Goal: Find specific fact: Find specific fact

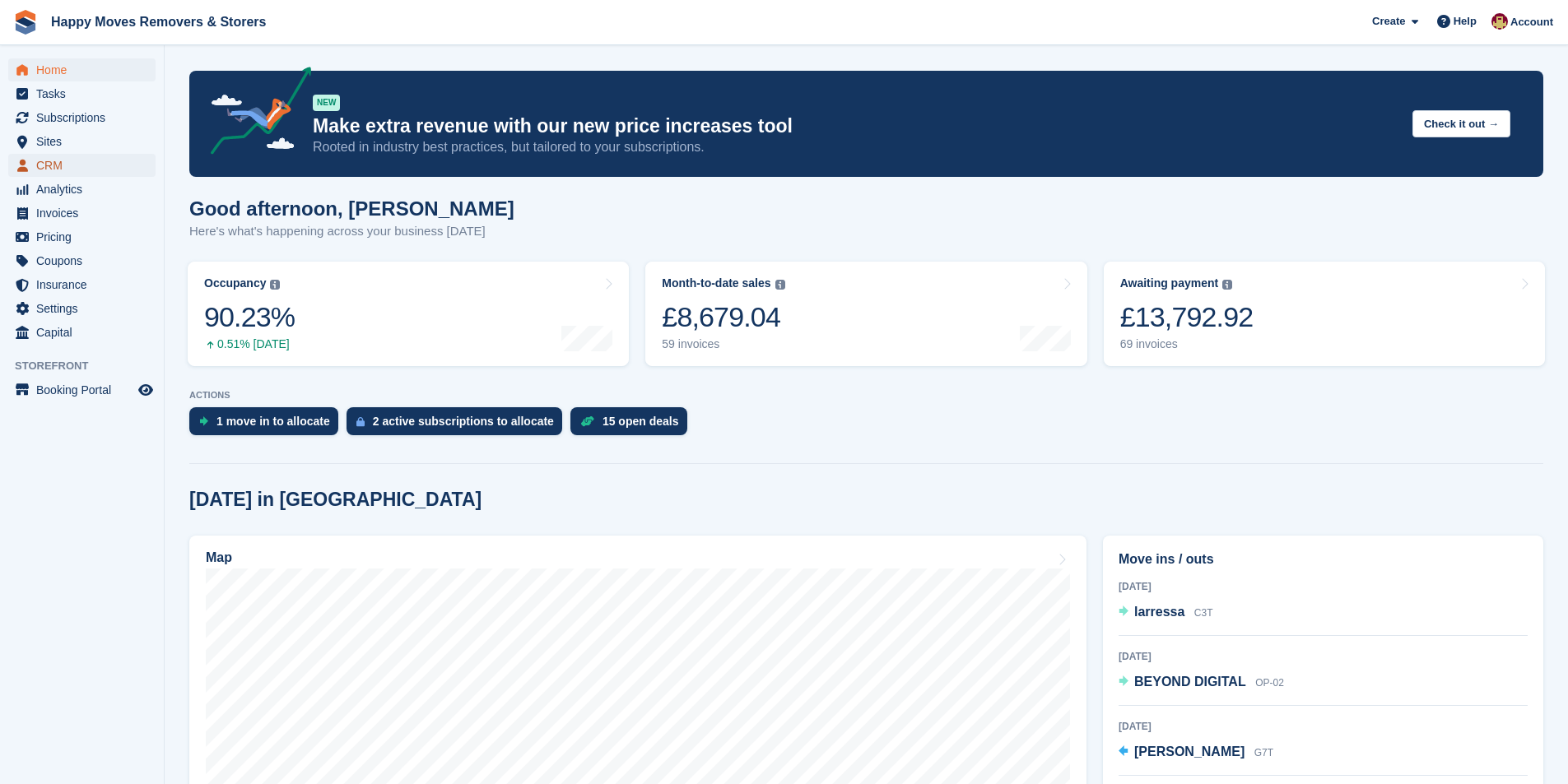
click at [90, 171] on span "CRM" at bounding box center [85, 165] width 99 height 23
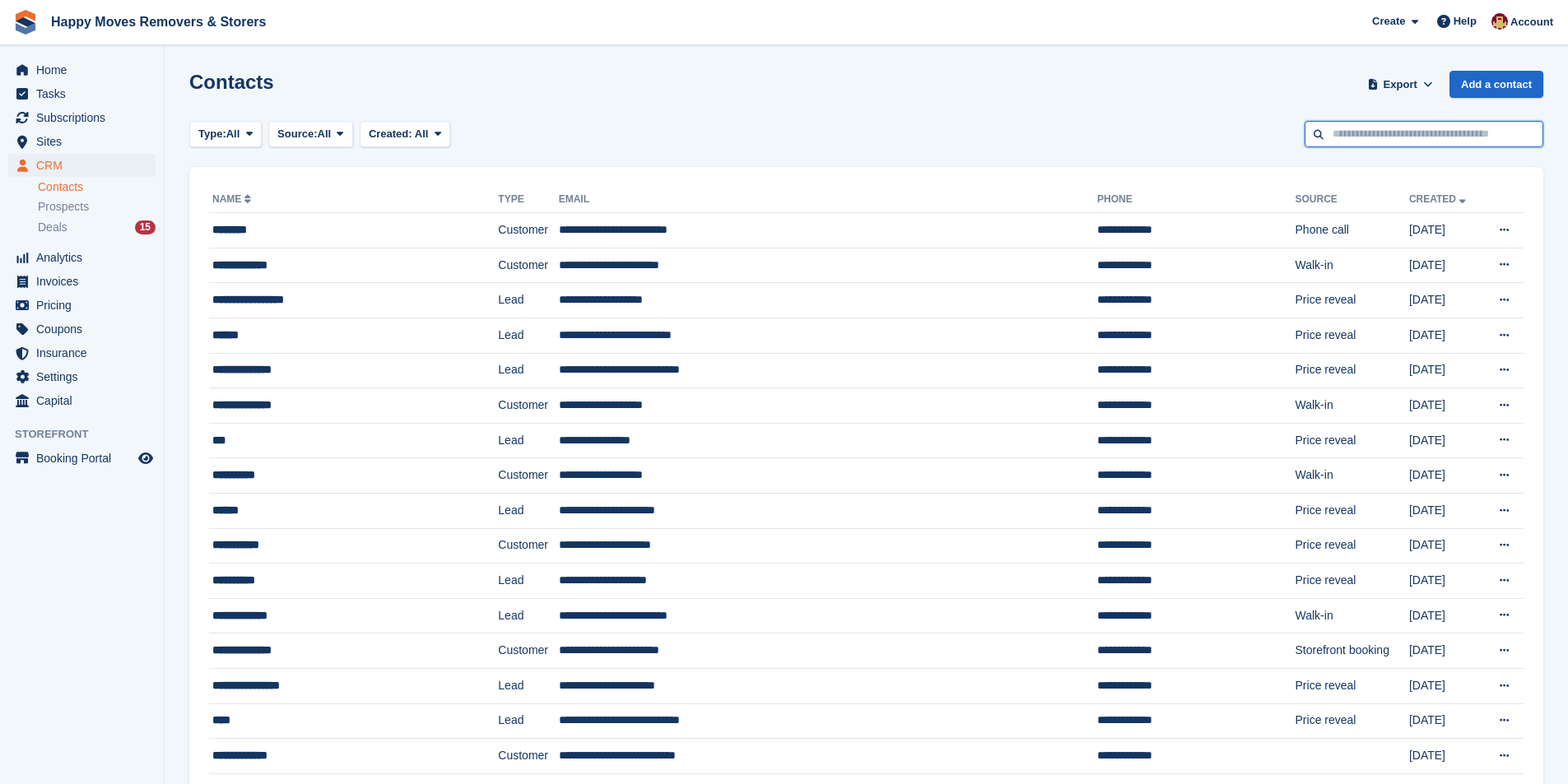
click at [1387, 143] on input "text" at bounding box center [1423, 135] width 238 height 28
type input "*******"
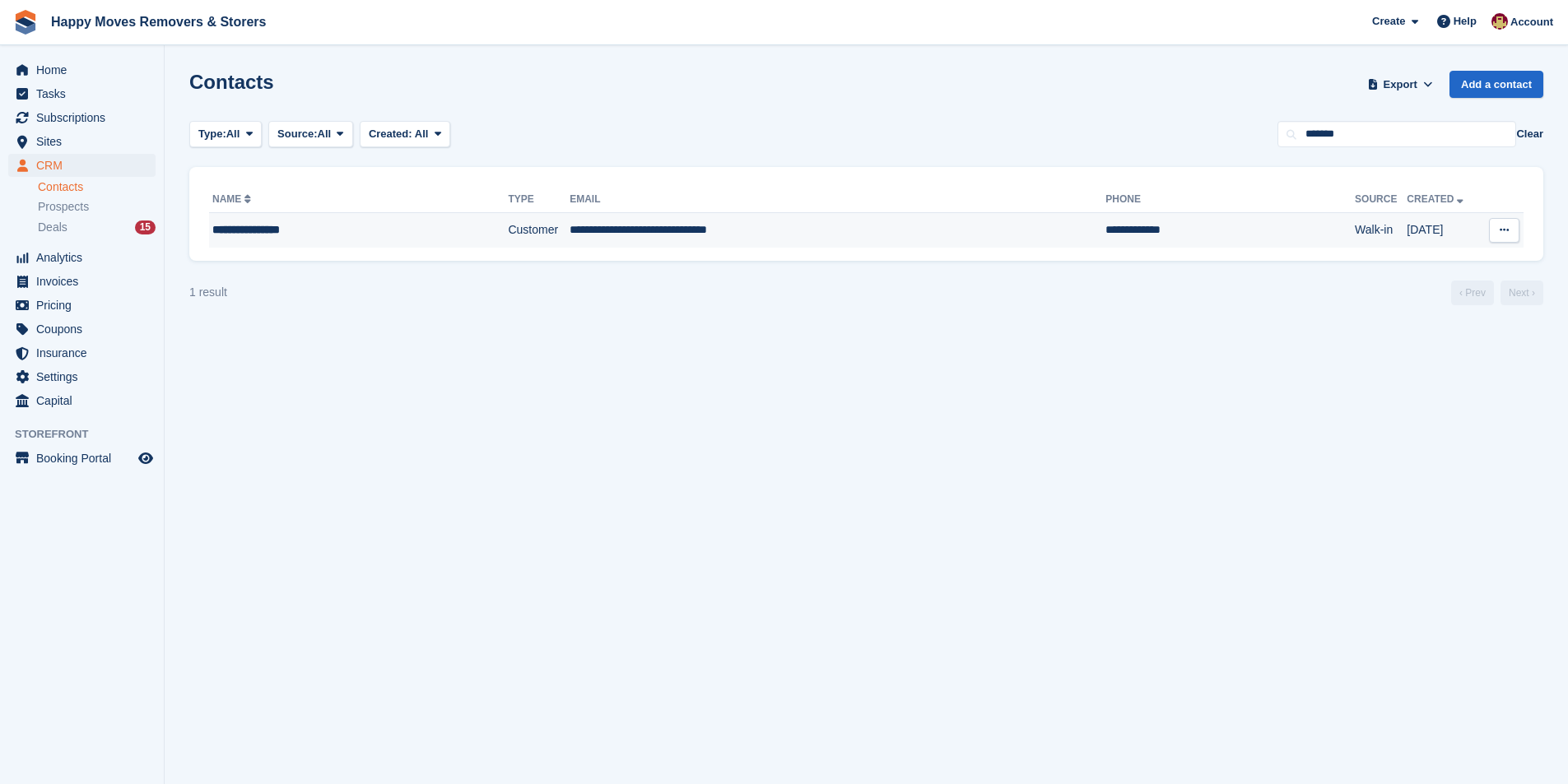
click at [386, 224] on div "**********" at bounding box center [332, 230] width 239 height 17
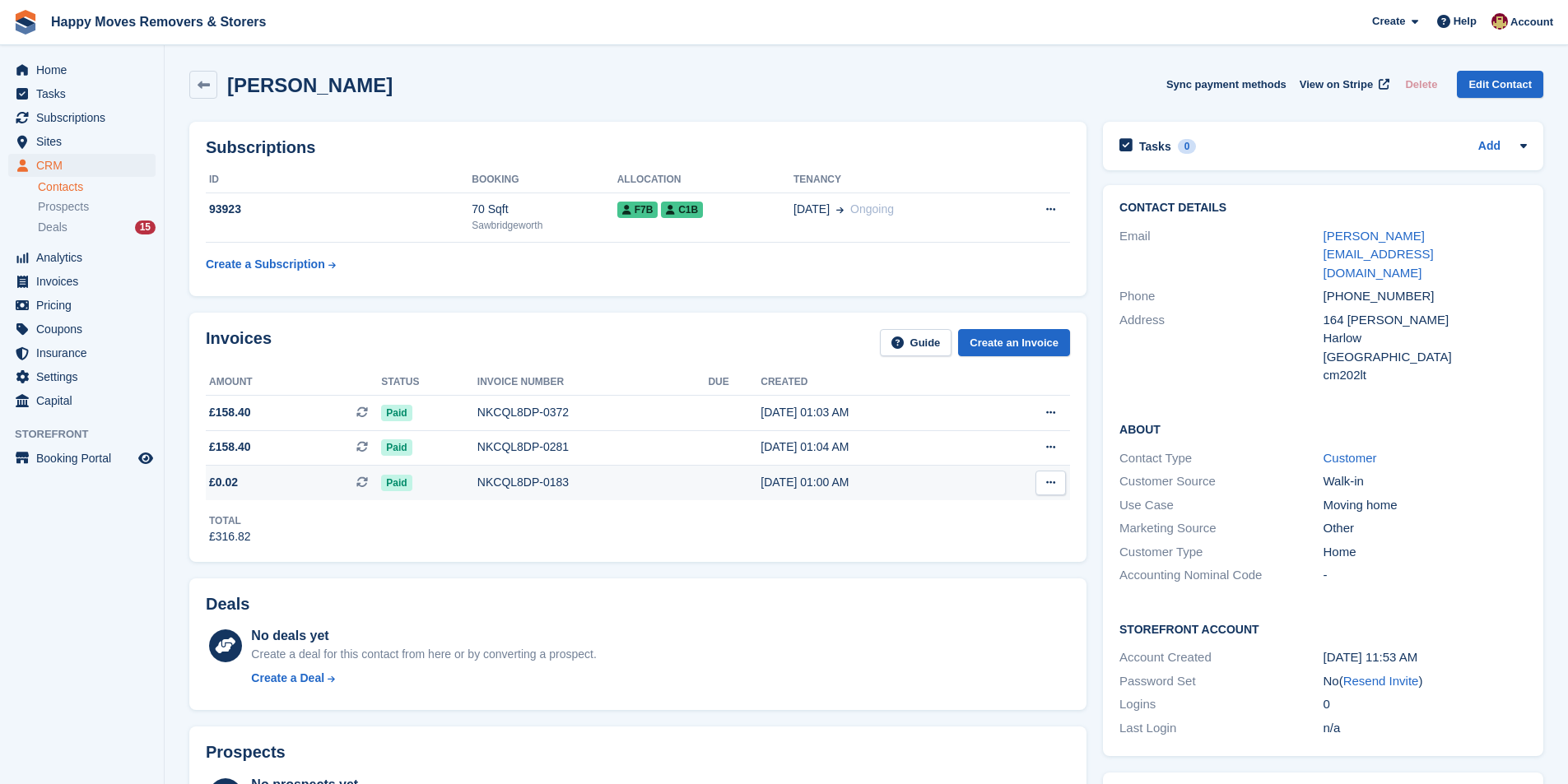
click at [575, 481] on div "NKCQL8DP-0183" at bounding box center [593, 482] width 231 height 17
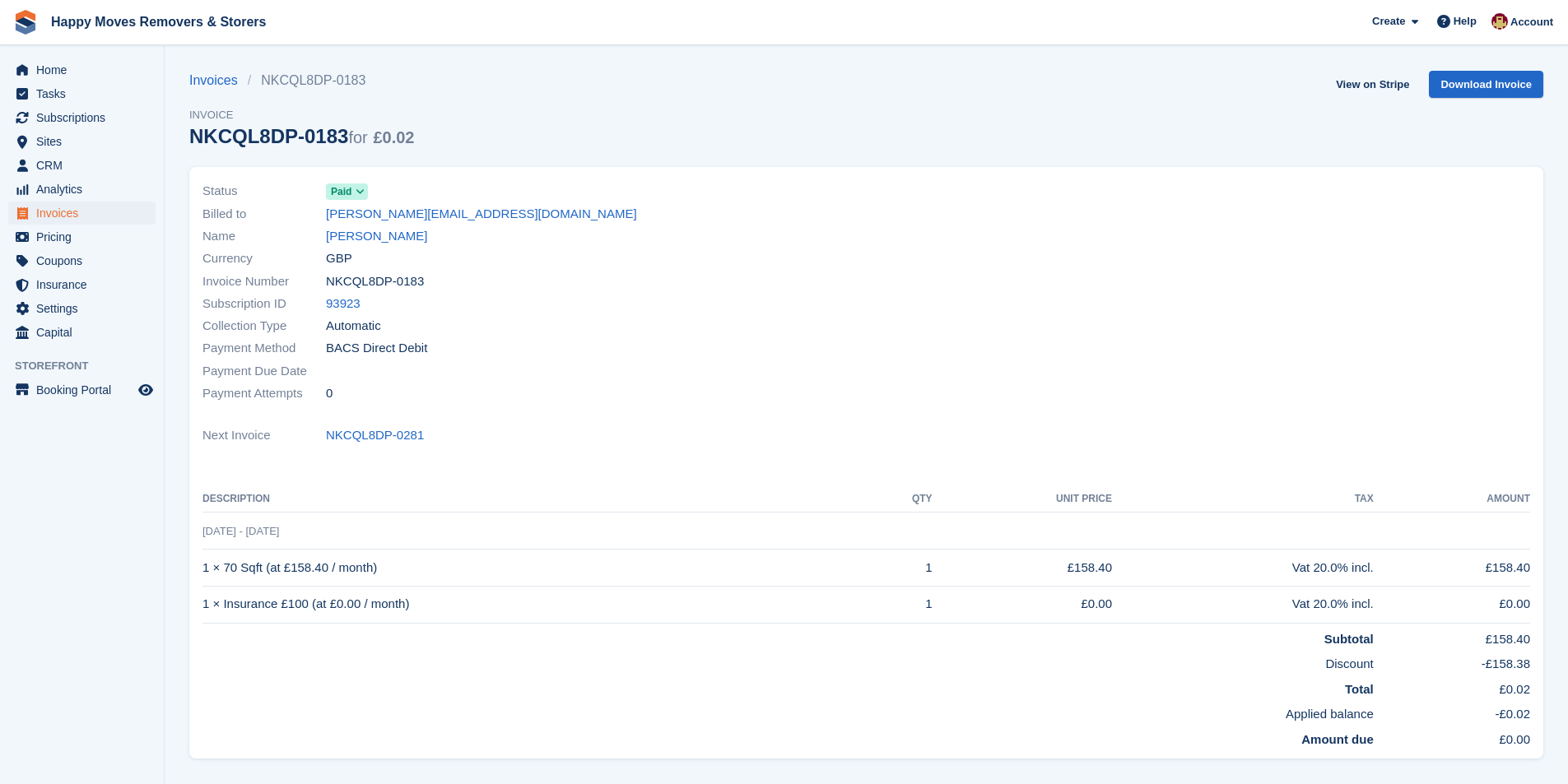
scroll to position [42, 0]
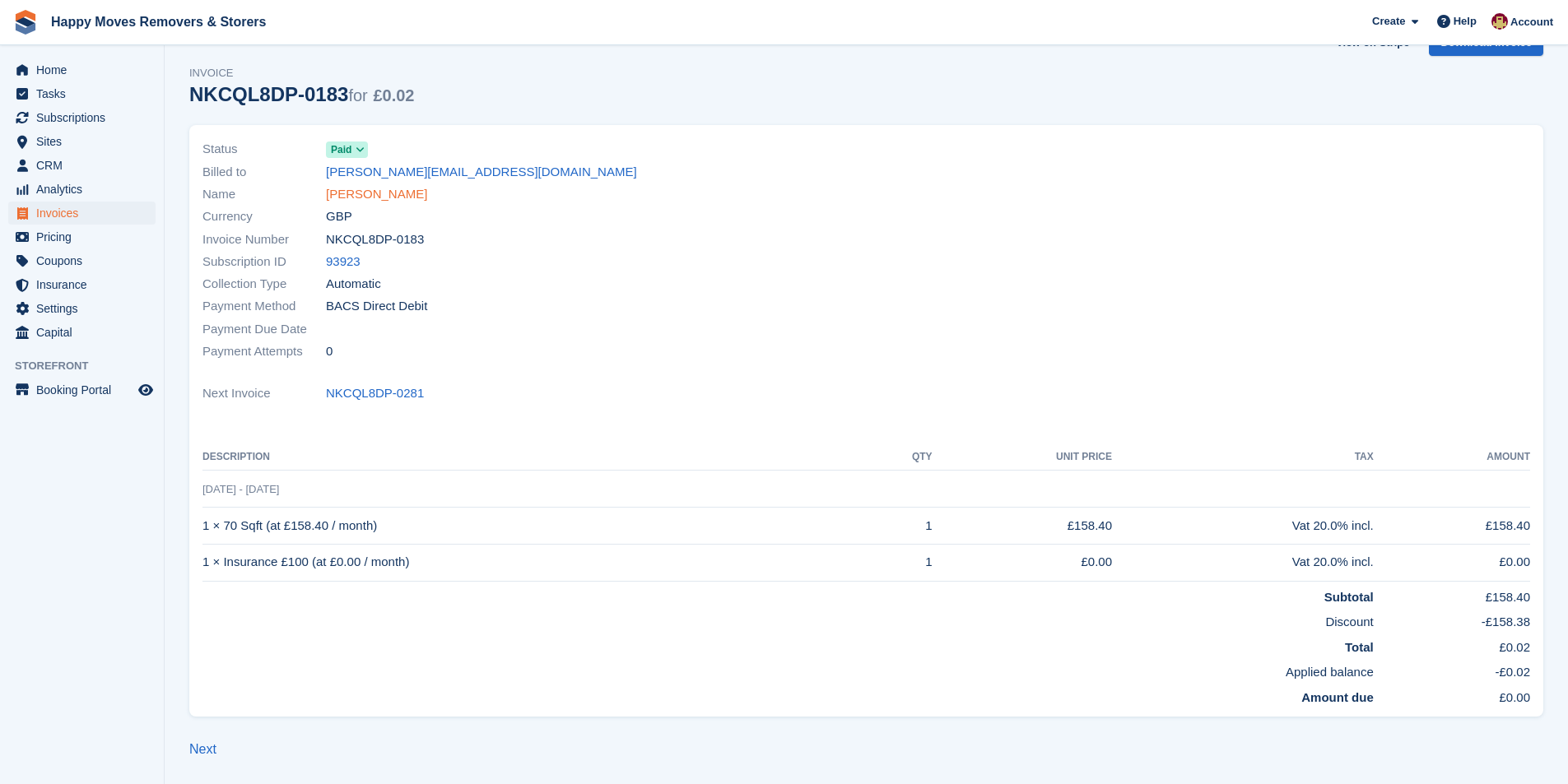
click at [337, 195] on link "[PERSON_NAME]" at bounding box center [377, 194] width 101 height 19
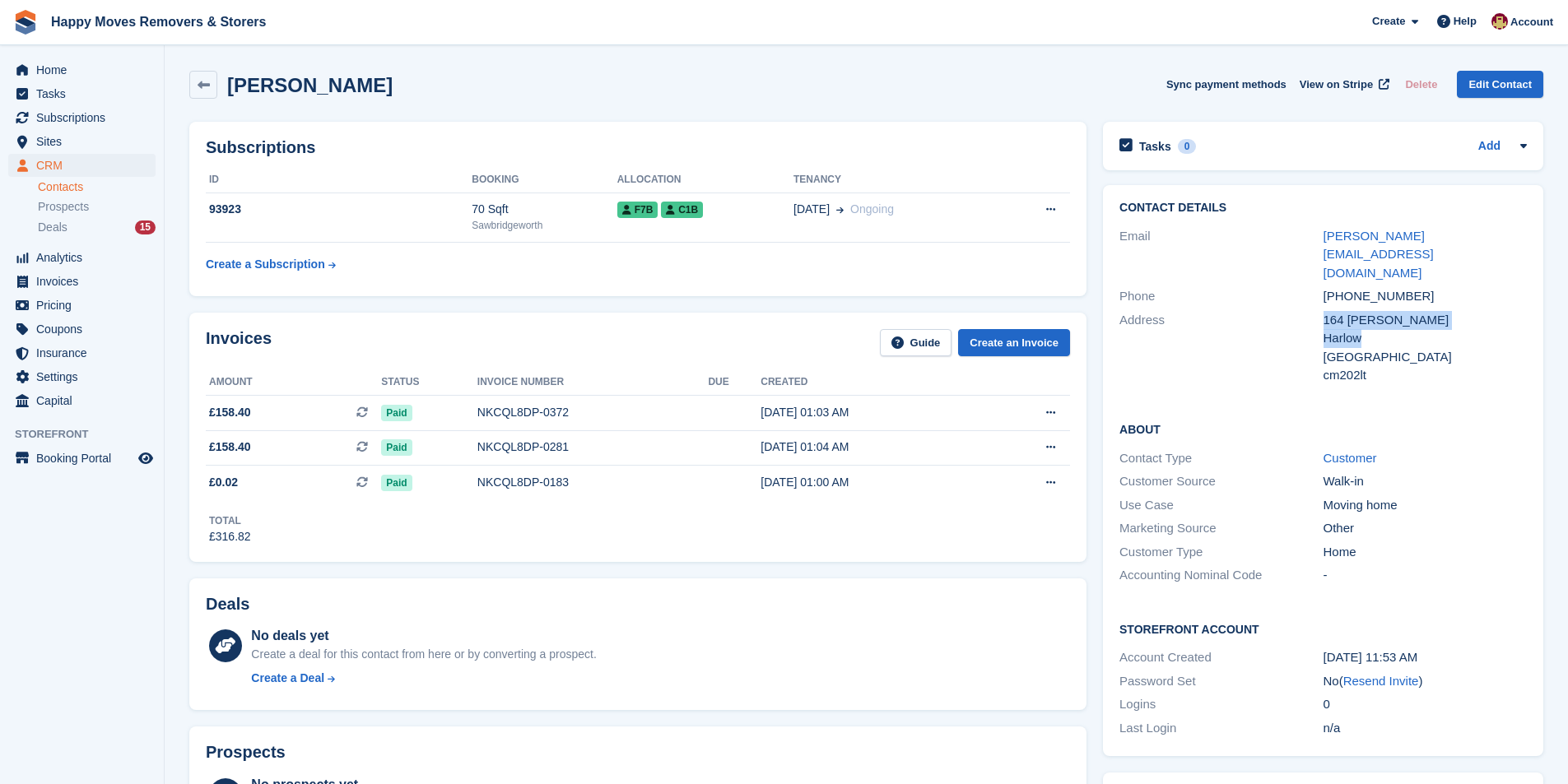
drag, startPoint x: 1341, startPoint y: 285, endPoint x: 1387, endPoint y: 303, distance: 49.4
click at [1387, 311] on div "164 Tanys Dell Harlow United Kingdom cm202lt" at bounding box center [1425, 348] width 203 height 74
copy div "164 Tanys Dell Harlow"
drag, startPoint x: 1322, startPoint y: 342, endPoint x: 1369, endPoint y: 346, distance: 47.2
click at [1369, 346] on div "Address 164 Tanys Dell Harlow United Kingdom cm202lt" at bounding box center [1323, 348] width 408 height 79
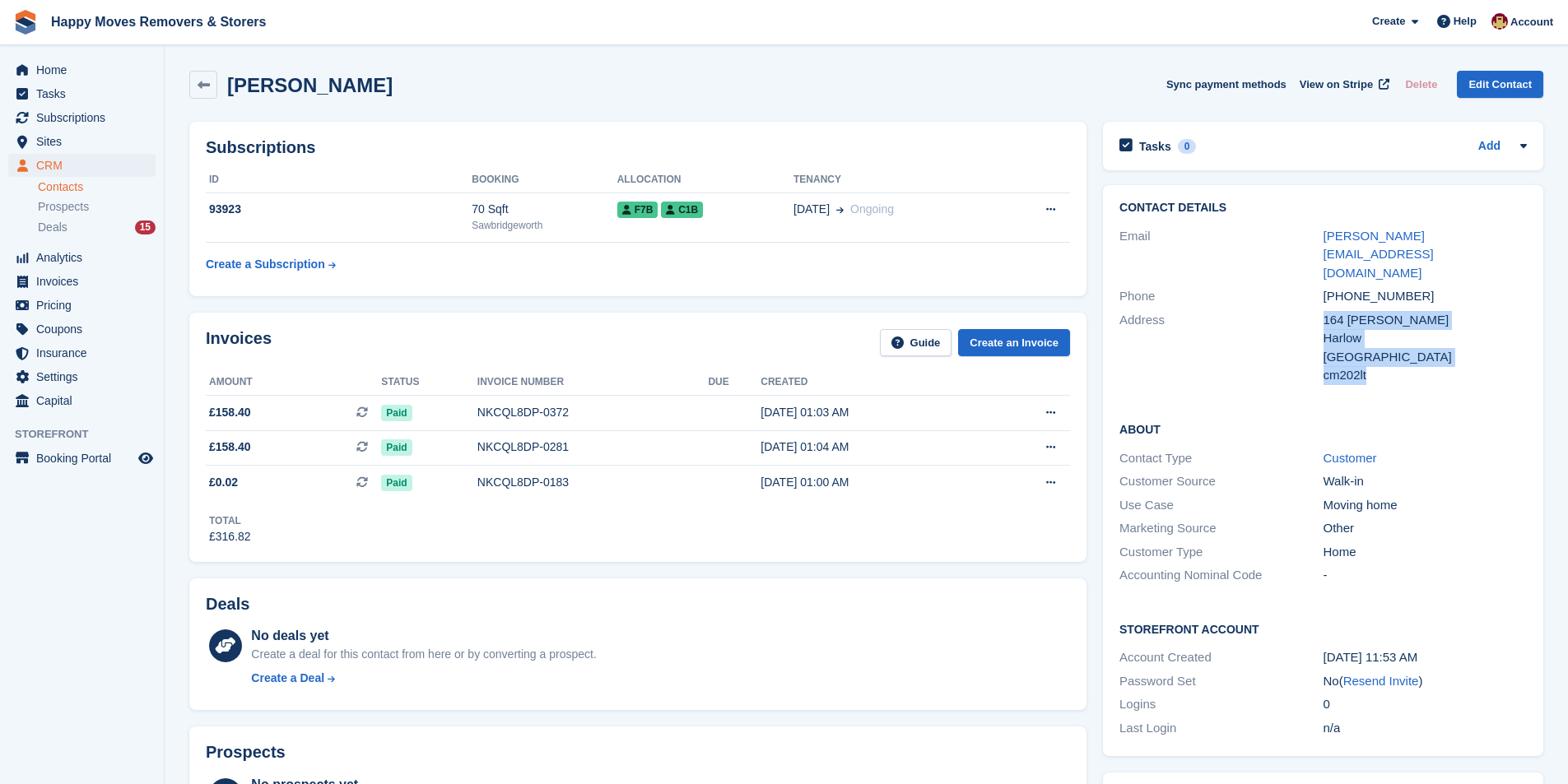
click at [1374, 366] on div "cm202lt" at bounding box center [1425, 376] width 203 height 19
click at [1362, 366] on div "cm202lt" at bounding box center [1425, 376] width 203 height 19
drag, startPoint x: 1325, startPoint y: 335, endPoint x: 1367, endPoint y: 341, distance: 42.4
click at [1367, 366] on div "cm202lt" at bounding box center [1425, 376] width 203 height 19
copy div "cm202lt"
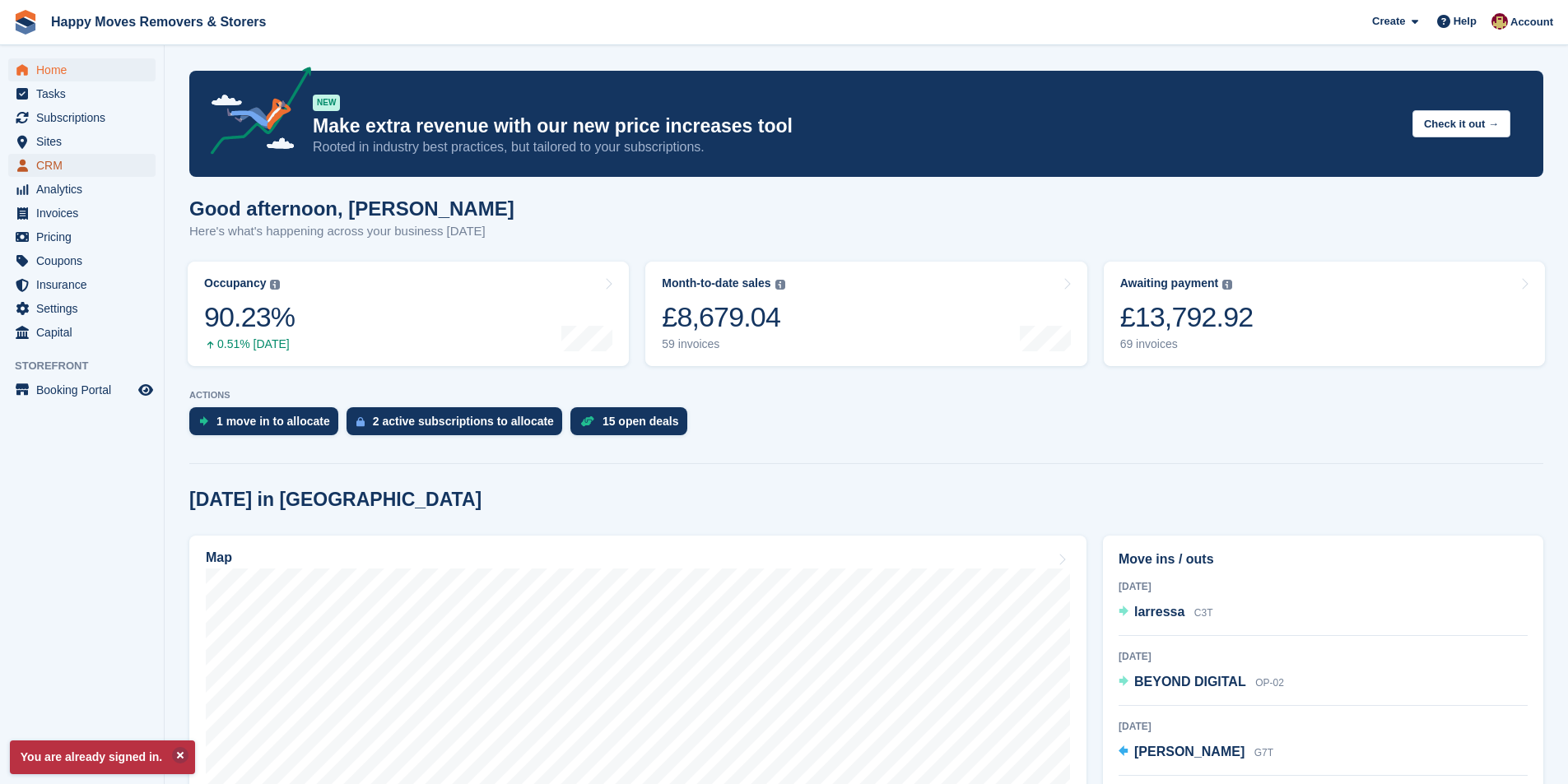
click at [57, 167] on span "CRM" at bounding box center [85, 165] width 99 height 23
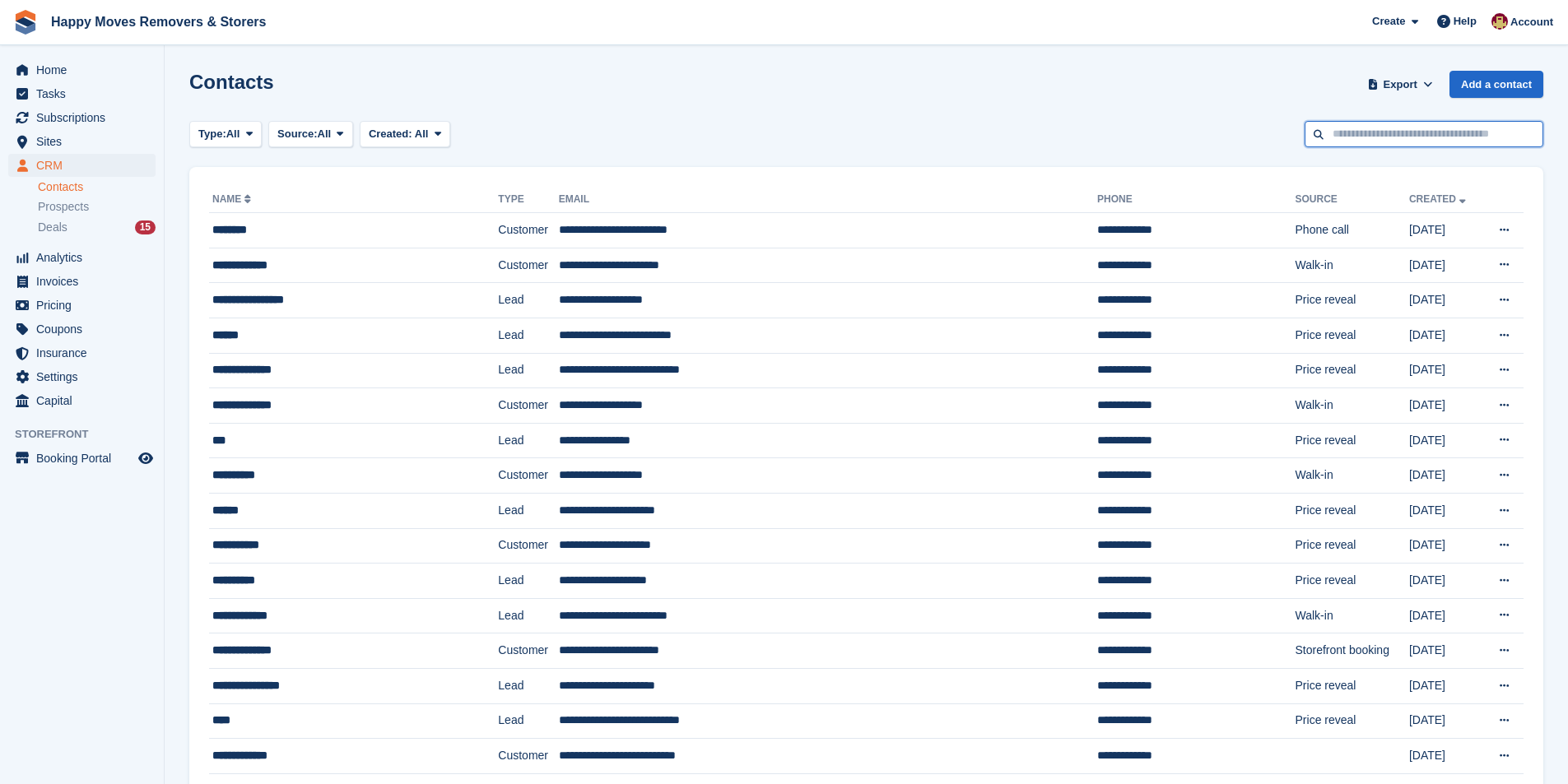
click at [1428, 132] on input "text" at bounding box center [1423, 135] width 238 height 28
type input "******"
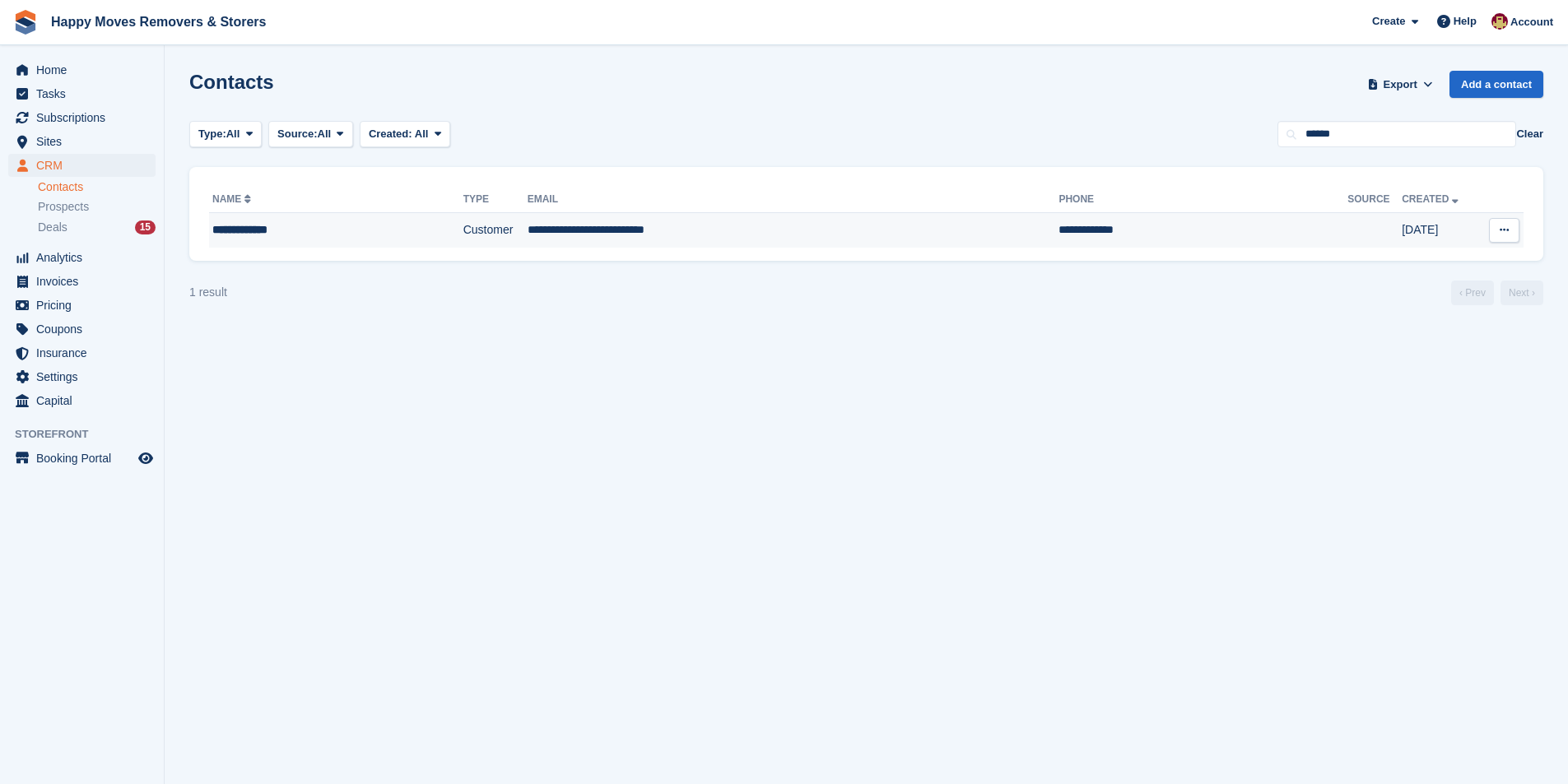
click at [302, 237] on div "**********" at bounding box center [310, 230] width 194 height 17
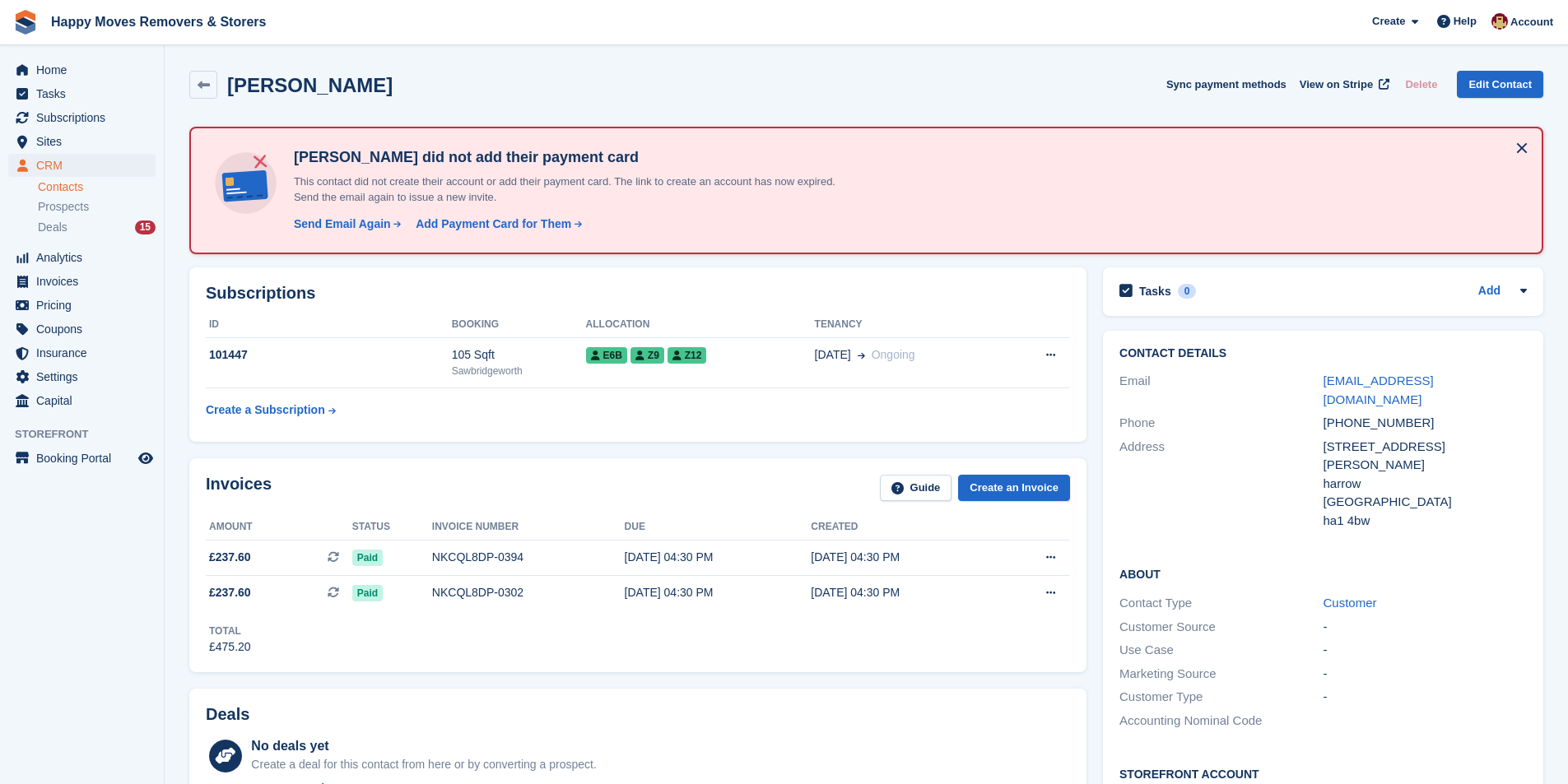
scroll to position [164, 0]
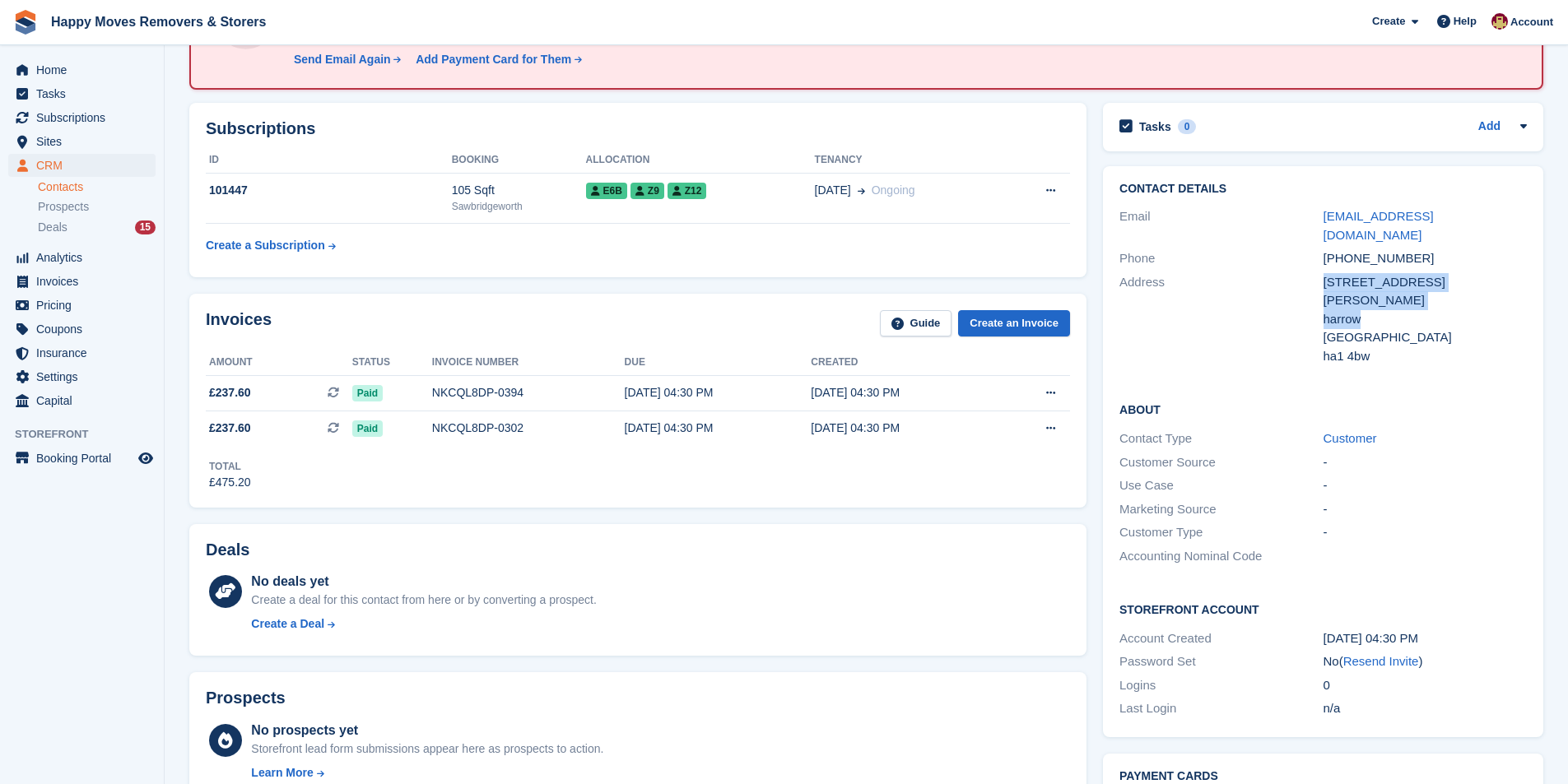
drag, startPoint x: 1326, startPoint y: 262, endPoint x: 1380, endPoint y: 279, distance: 56.6
click at [1380, 279] on div "[STREET_ADDRESS][PERSON_NAME] [GEOGRAPHIC_DATA] [STREET_ADDRESS]" at bounding box center [1425, 320] width 203 height 93
copy div "[STREET_ADDRESS][PERSON_NAME]"
